Goal: Find specific page/section: Find specific page/section

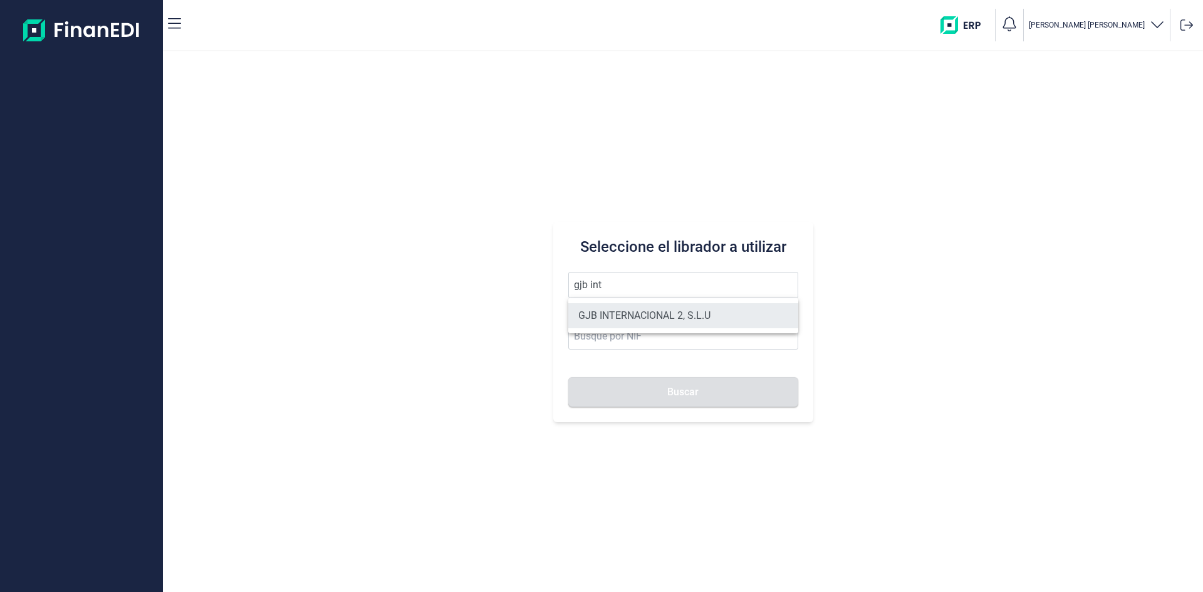
click at [689, 319] on li "GJB INTERNACIONAL 2, S.L.U" at bounding box center [683, 315] width 230 height 25
type input "GJB INTERNACIONAL 2, S.L.U"
type input "B05482971"
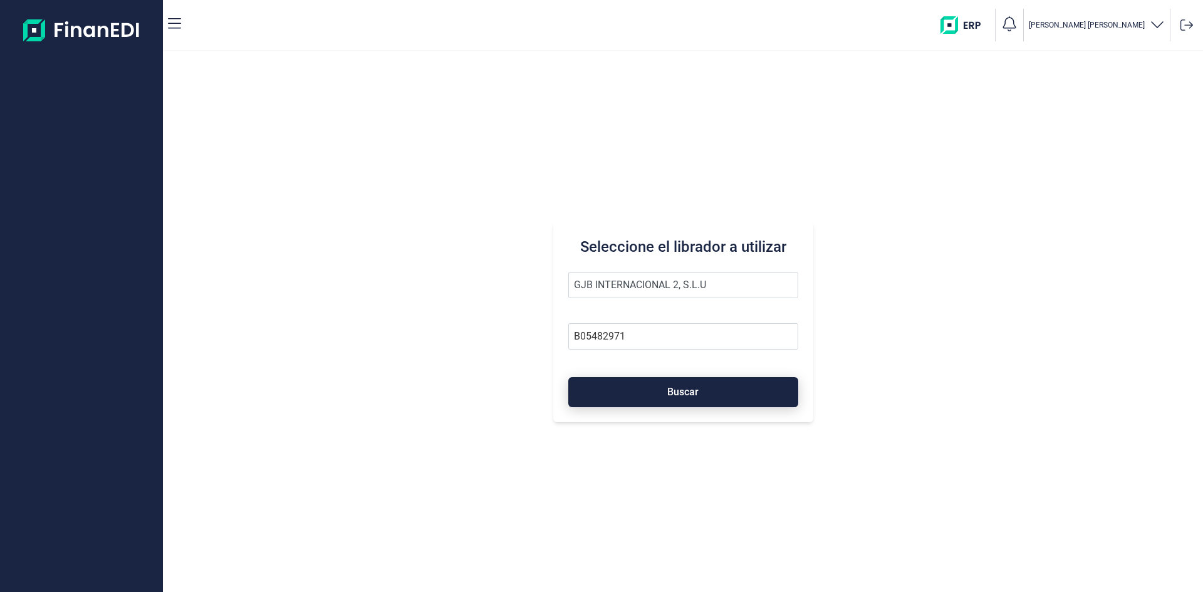
click at [697, 395] on span "Buscar" at bounding box center [682, 391] width 31 height 9
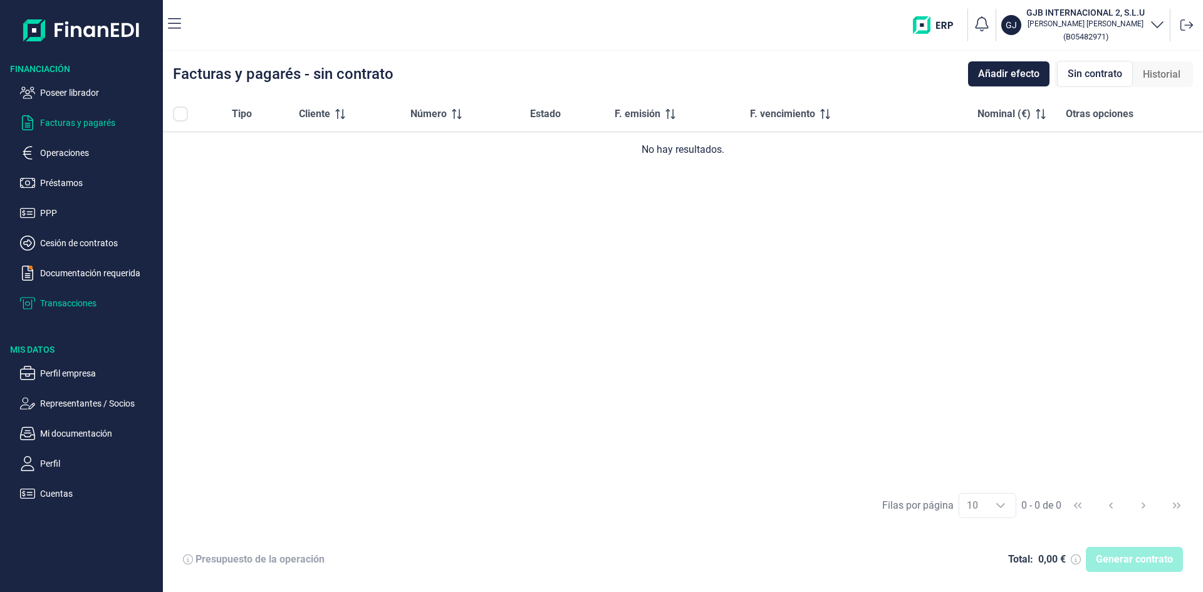
click at [83, 306] on p "Transacciones" at bounding box center [99, 303] width 118 height 15
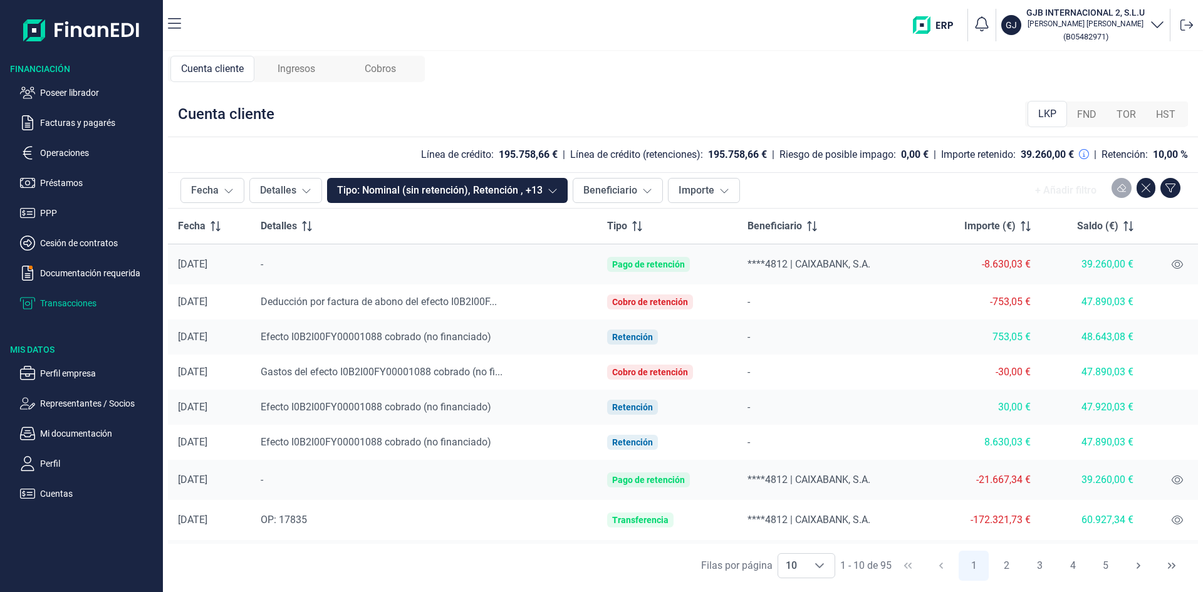
click at [309, 71] on span "Ingresos" at bounding box center [296, 68] width 38 height 15
